Goal: Find specific page/section: Find specific page/section

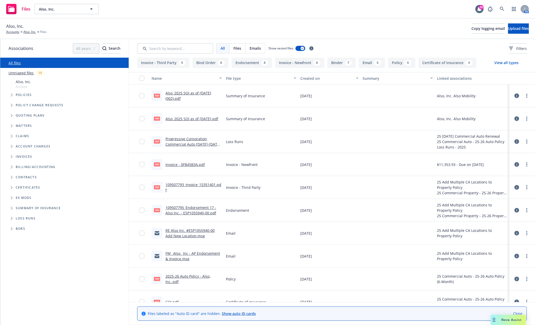
click at [11, 95] on icon "Tree Example" at bounding box center [12, 94] width 2 height 3
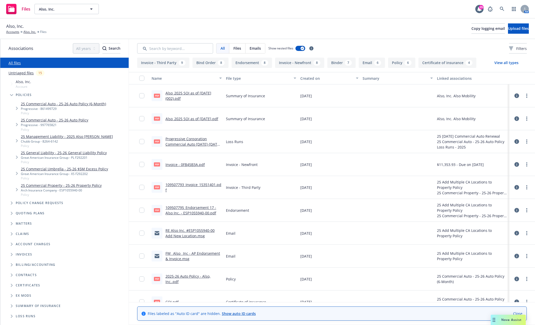
click at [11, 95] on icon "Tree Example" at bounding box center [11, 95] width 3 height 2
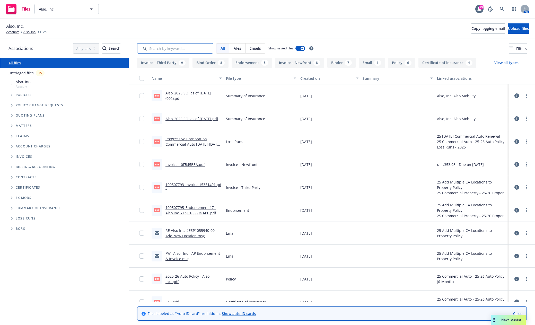
click at [190, 50] on input "Search by keyword..." at bounding box center [175, 48] width 76 height 10
type input "soi"
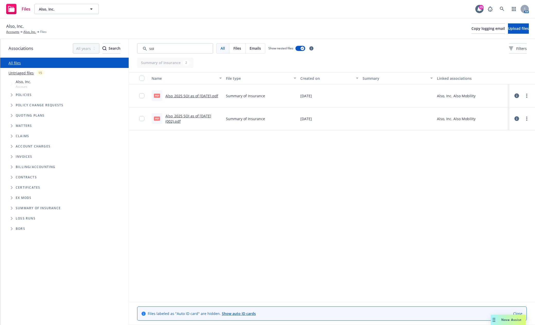
click at [186, 117] on link "Also_2025 SOI as of [DATE] (002).pdf" at bounding box center [188, 118] width 46 height 10
click at [11, 94] on span "Tree Example" at bounding box center [11, 95] width 8 height 8
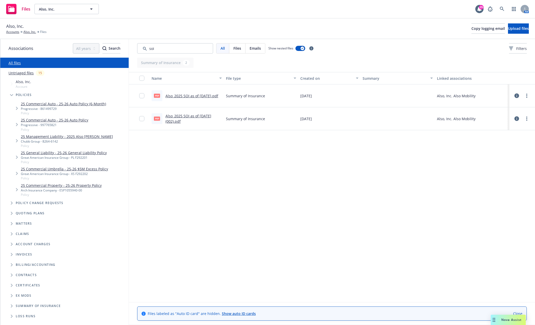
click at [52, 168] on link "25 Commercial Umbrella - 25-26 $5M Excess Policy" at bounding box center [64, 168] width 87 height 5
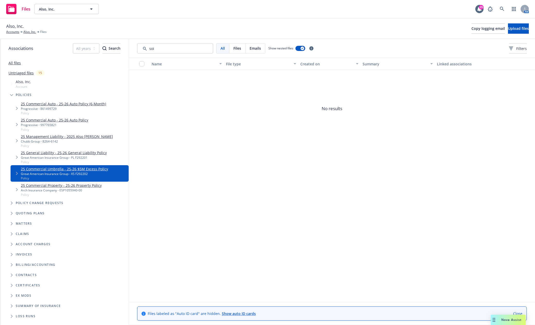
click at [15, 172] on span "Tree Example" at bounding box center [17, 173] width 8 height 8
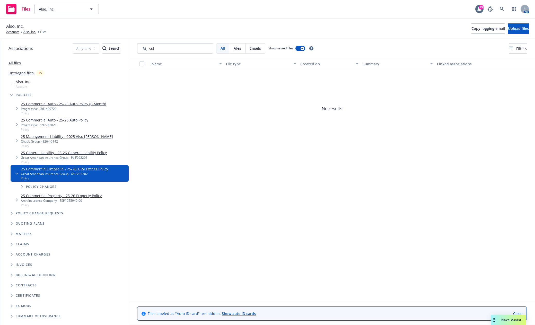
click at [192, 212] on div "Name File type Created on Summary Linked associations No results" at bounding box center [332, 180] width 406 height 244
click at [21, 188] on icon "Tree Example" at bounding box center [22, 186] width 2 height 3
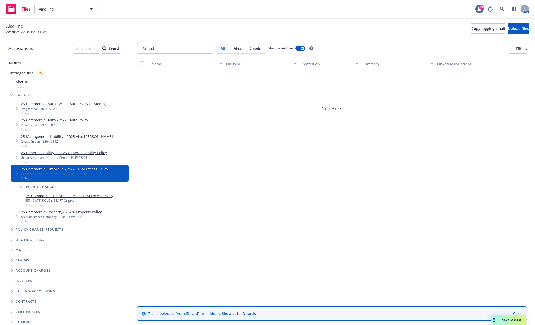
click at [41, 195] on link "25 Commercial Umbrella - 25-26 $5M Excess Policy" at bounding box center [69, 195] width 87 height 5
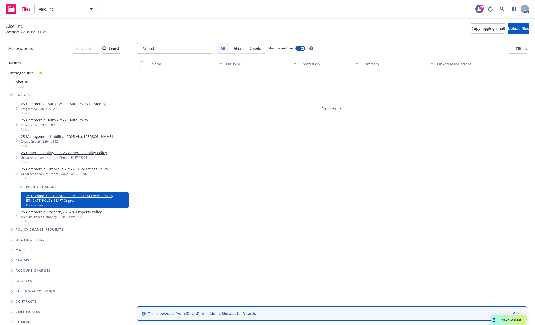
click at [63, 154] on link "25 General Liability - 25-26 General Liability Policy" at bounding box center [64, 152] width 86 height 5
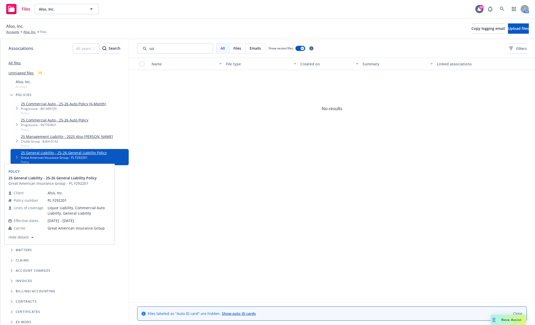
click at [16, 156] on icon "Tree Example" at bounding box center [17, 157] width 2 height 3
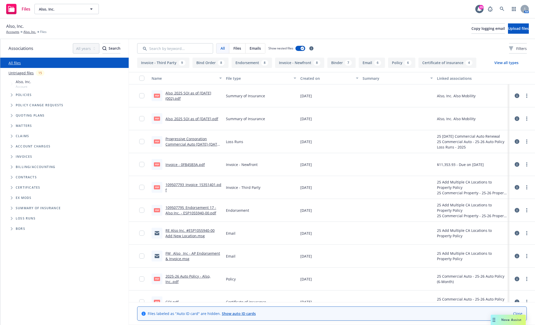
click at [12, 96] on icon "Tree Example" at bounding box center [12, 94] width 2 height 3
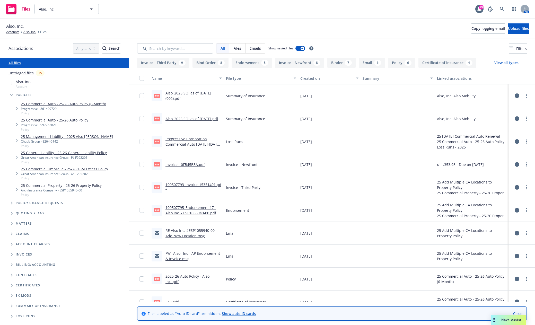
click at [88, 152] on link "25 General Liability - 25-26 General Liability Policy" at bounding box center [64, 152] width 86 height 5
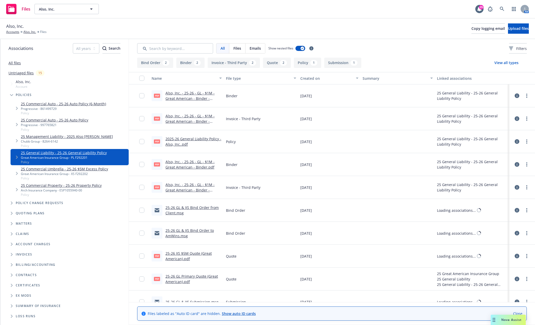
click at [77, 169] on link "25 Commercial Umbrella - 25-26 $5M Excess Policy" at bounding box center [64, 168] width 87 height 5
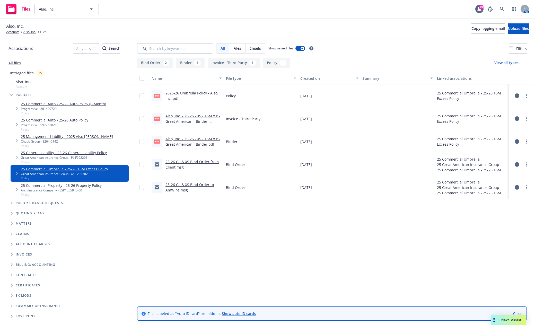
click at [192, 92] on link "2025-26 Umbrella Policy - Also, Inc..pdf" at bounding box center [191, 96] width 53 height 10
